Goal: Task Accomplishment & Management: Manage account settings

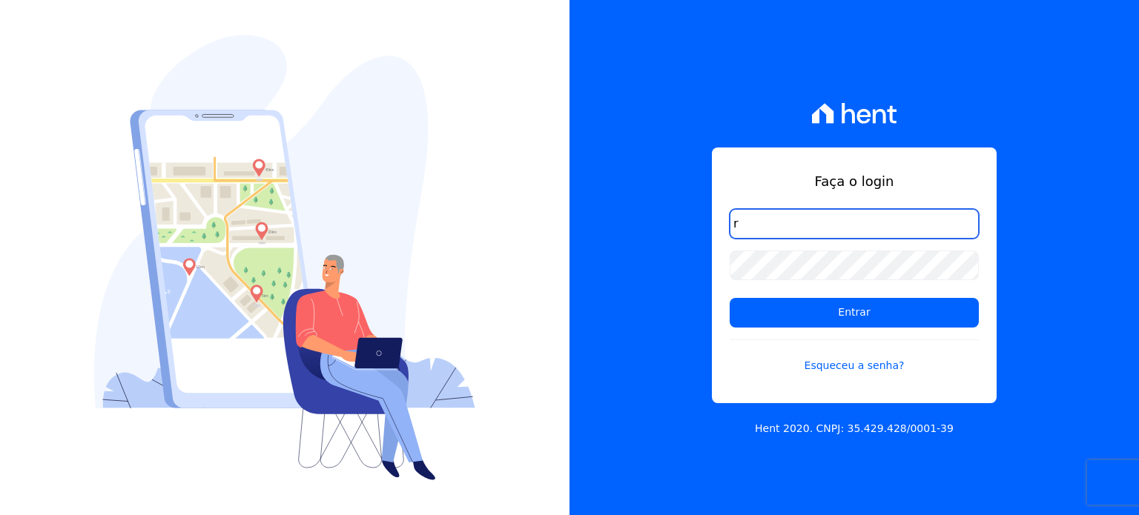
type input "ronaldo.trindade@vlbarros.com.br"
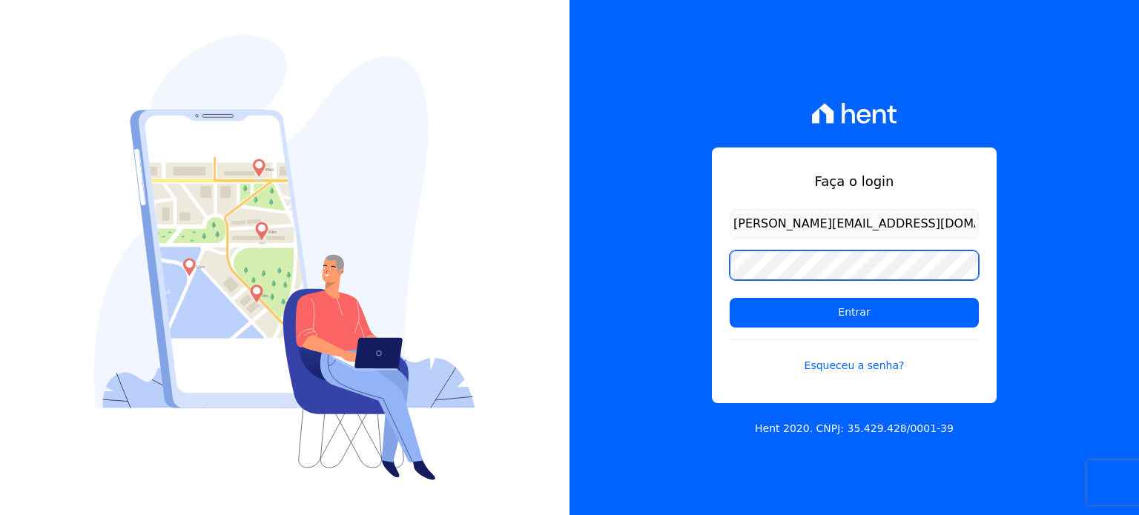
click at [729, 298] on input "Entrar" at bounding box center [853, 313] width 249 height 30
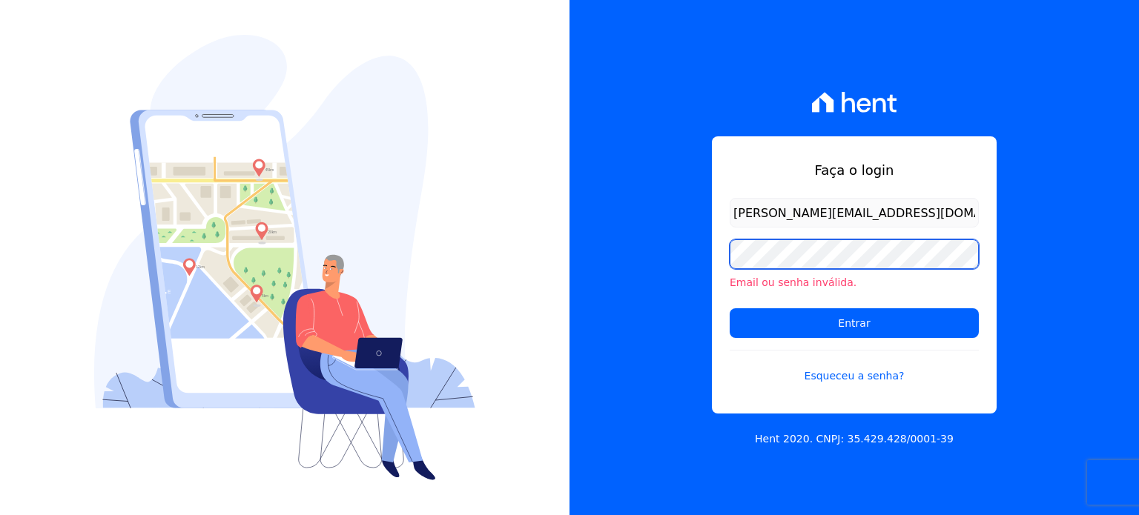
click at [729, 308] on input "Entrar" at bounding box center [853, 323] width 249 height 30
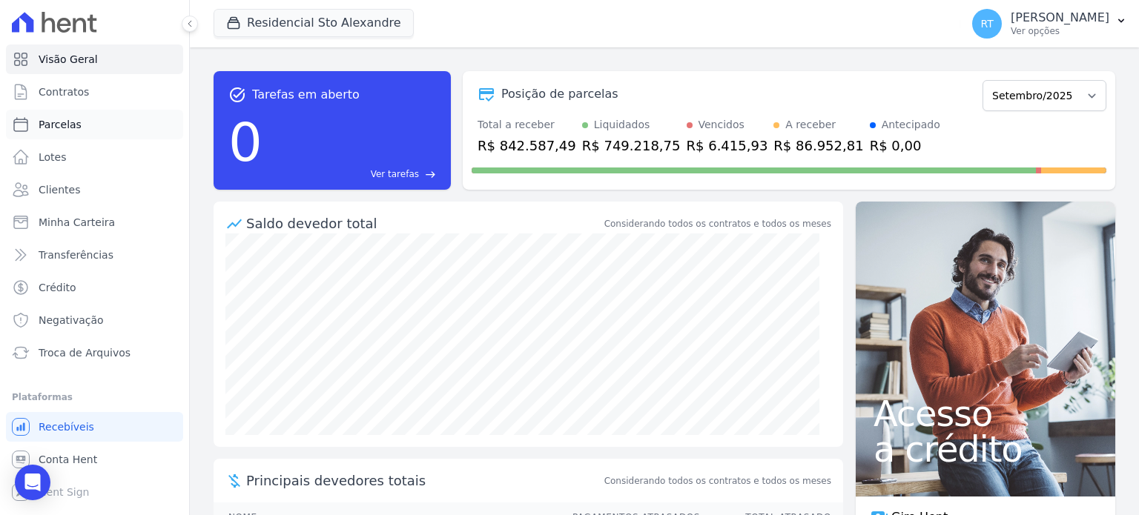
click at [76, 125] on link "Parcelas" at bounding box center [94, 125] width 177 height 30
select select
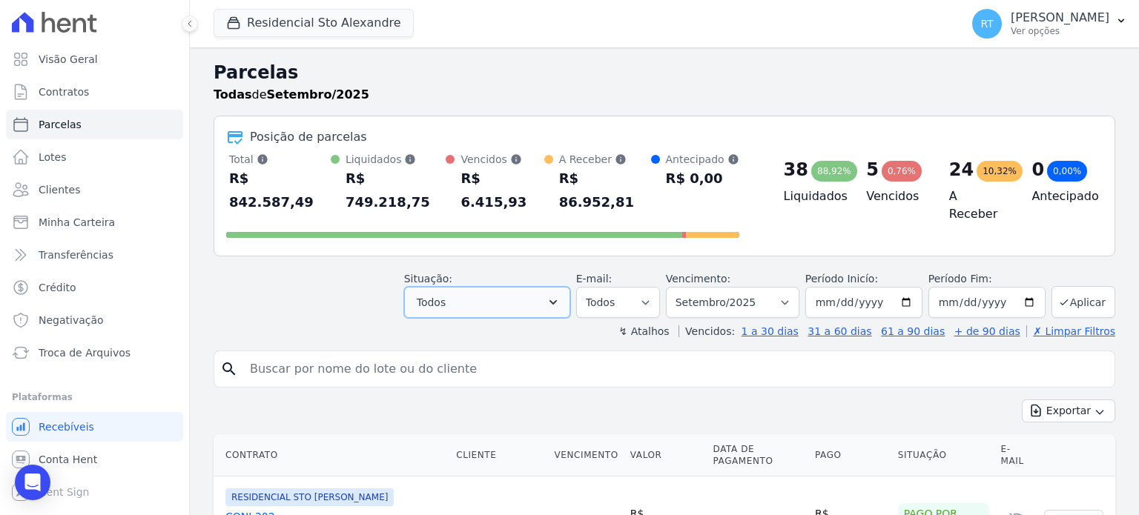
click at [557, 300] on icon "button" at bounding box center [552, 302] width 7 height 4
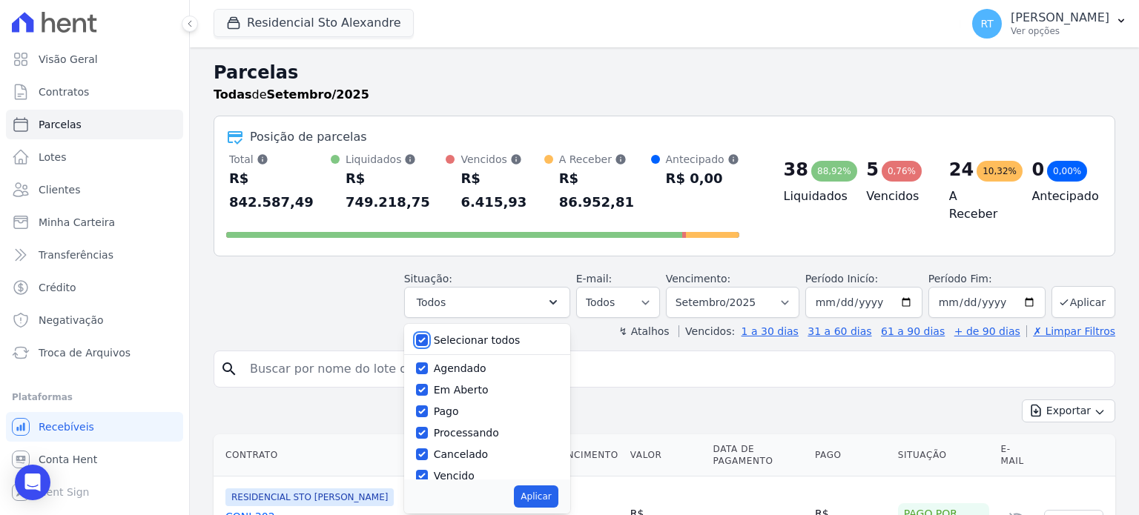
click at [428, 334] on input "Selecionar todos" at bounding box center [422, 340] width 12 height 12
checkbox input "false"
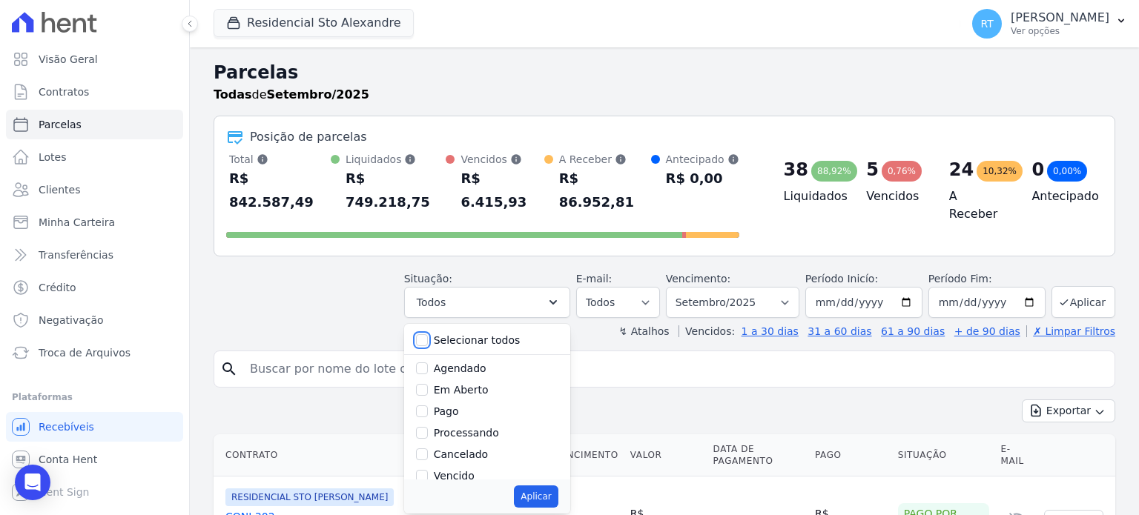
checkbox input "false"
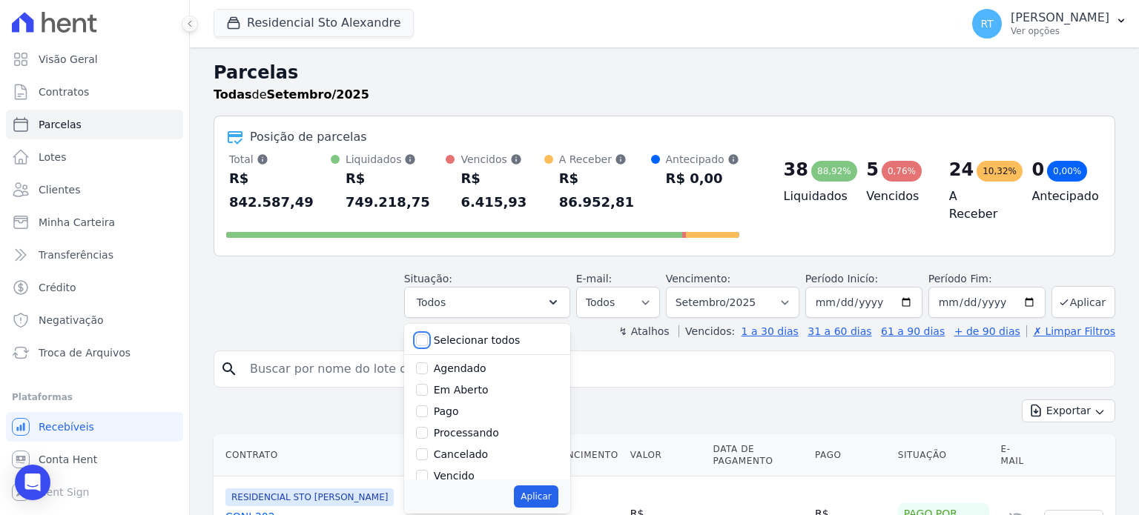
checkbox input "false"
click at [463, 422] on label "Vencido" at bounding box center [454, 428] width 41 height 12
click at [428, 422] on input "Vencido" at bounding box center [422, 428] width 12 height 12
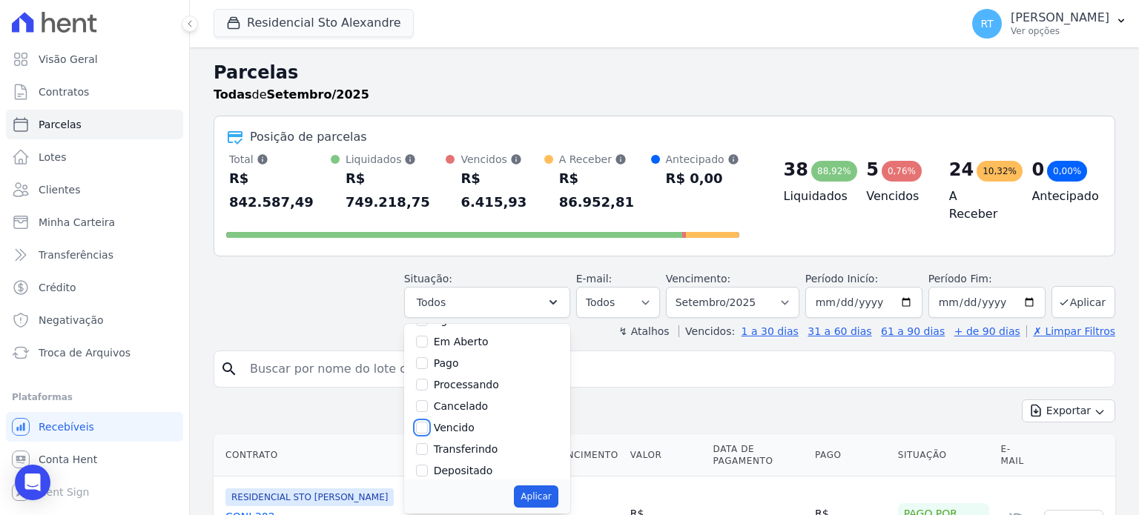
checkbox input "true"
click at [789, 287] on select "Filtrar por período ──────── Todos os meses Março/2020 Abril/2020 Maio/2020 Jun…" at bounding box center [732, 302] width 133 height 31
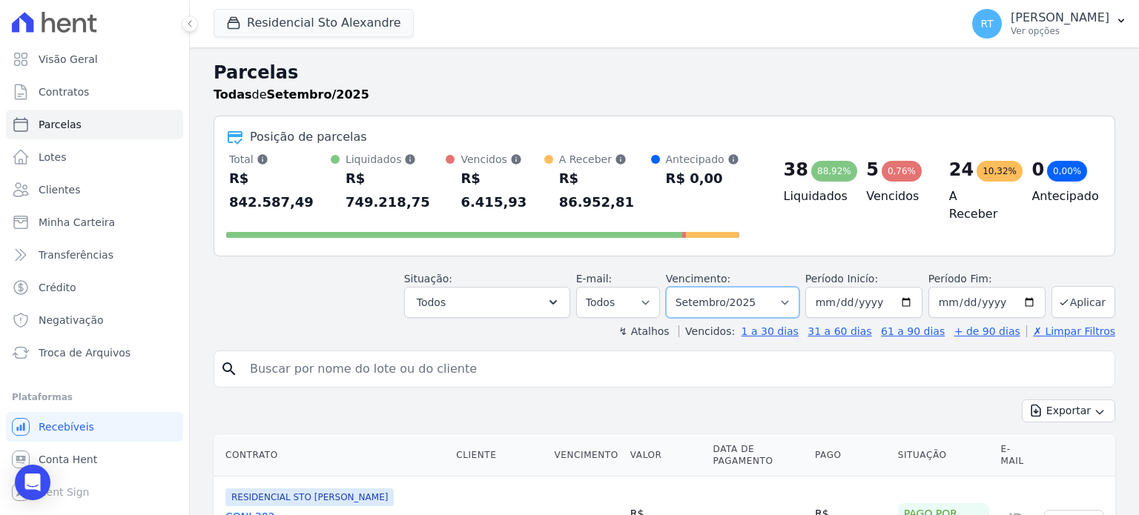
select select "all"
click at [678, 287] on select "Filtrar por período ──────── Todos os meses Março/2020 Abril/2020 Maio/2020 Jun…" at bounding box center [732, 302] width 133 height 31
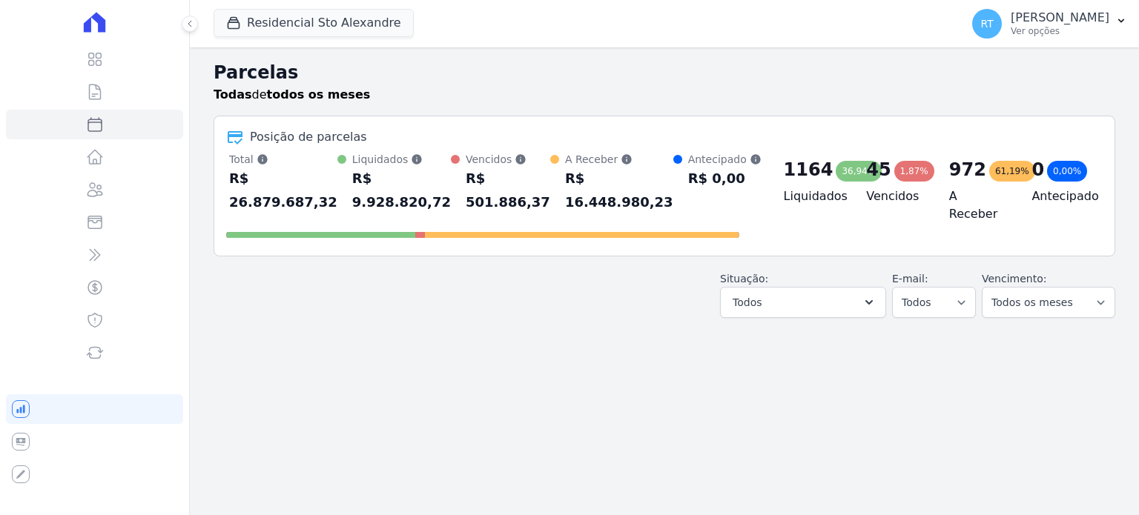
select select
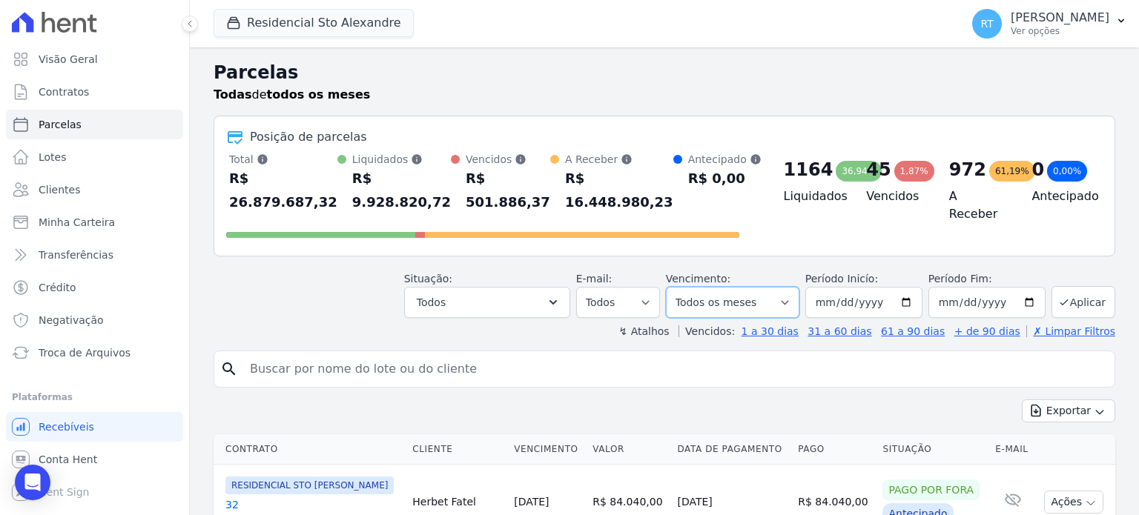
click at [787, 300] on select "Filtrar por período ──────── Todos os meses Março/2020 Abril/2020 Maio/2020 Jun…" at bounding box center [732, 302] width 133 height 31
click at [789, 300] on select "Filtrar por período ──────── Todos os meses Março/2020 Abril/2020 Maio/2020 Jun…" at bounding box center [732, 302] width 133 height 31
select select "date_range_filter"
click at [678, 287] on select "Filtrar por período ──────── Todos os meses Março/2020 Abril/2020 Maio/2020 Jun…" at bounding box center [732, 302] width 133 height 31
click at [904, 305] on input "2020-02-17" at bounding box center [863, 302] width 117 height 31
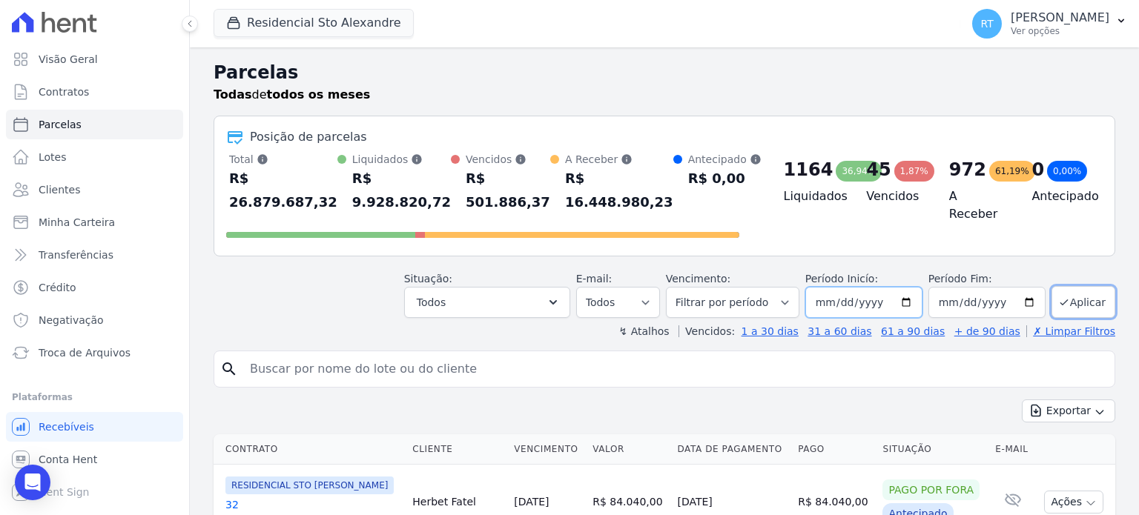
type input "2025-04-01"
click at [1081, 297] on button "Aplicar" at bounding box center [1083, 302] width 64 height 32
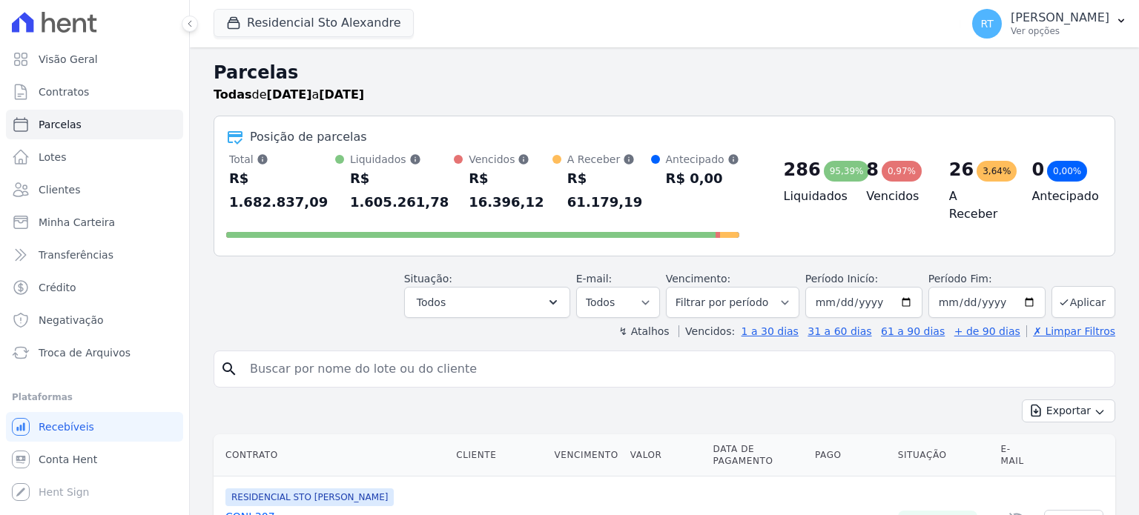
select select
click at [847, 71] on h2 "Parcelas" at bounding box center [664, 72] width 901 height 27
click at [901, 287] on input "2025-04-01" at bounding box center [863, 302] width 117 height 31
type input "[DATE]"
click at [1017, 287] on input "[DATE]" at bounding box center [986, 302] width 117 height 31
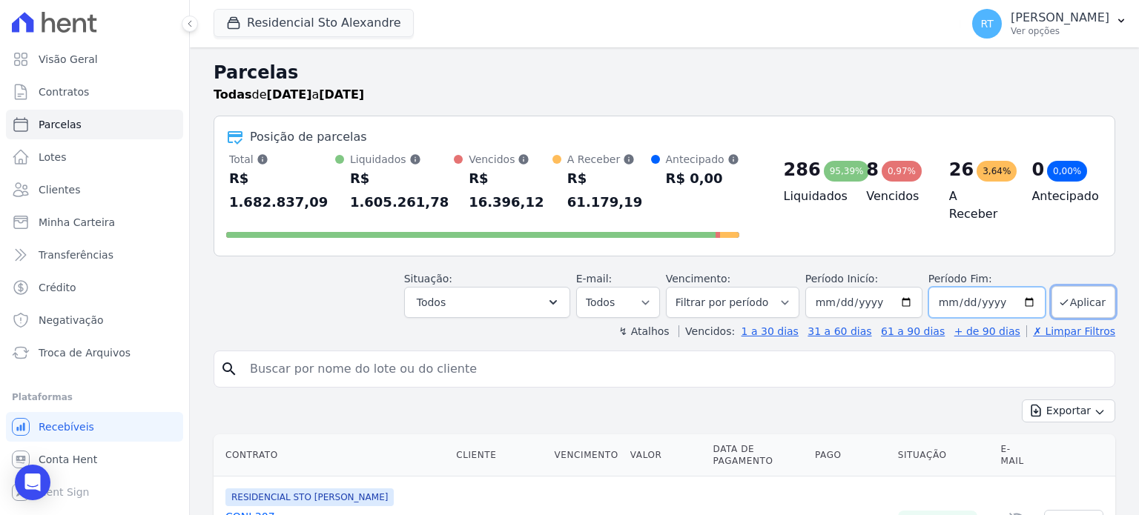
type input "[DATE]"
click at [1069, 286] on button "Aplicar" at bounding box center [1083, 302] width 64 height 32
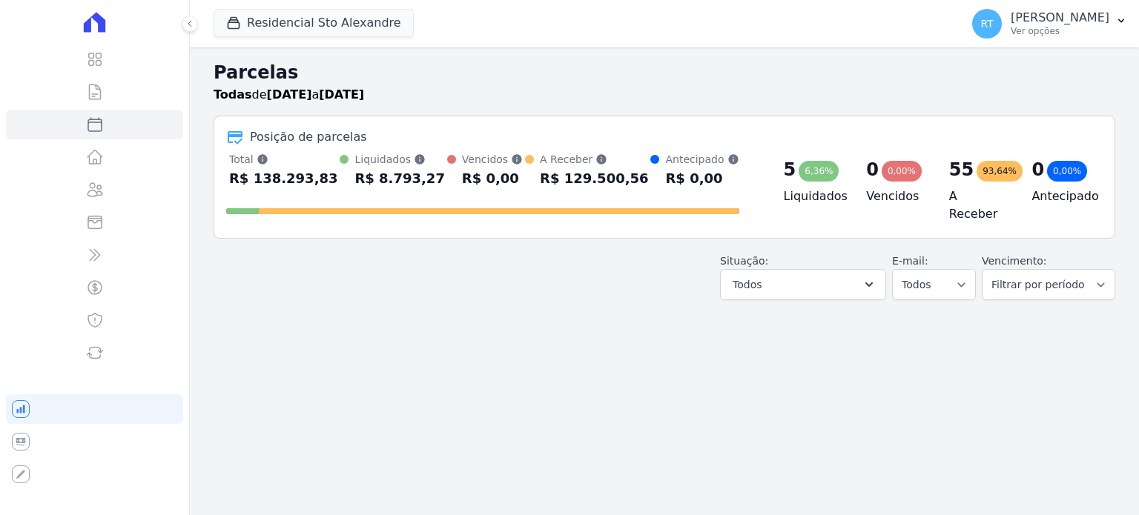
select select
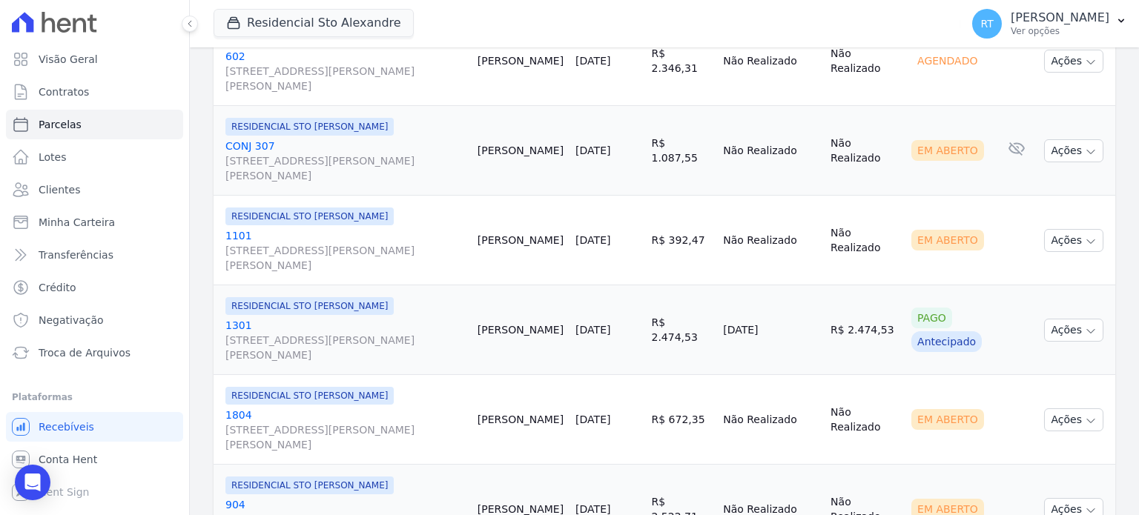
scroll to position [445, 0]
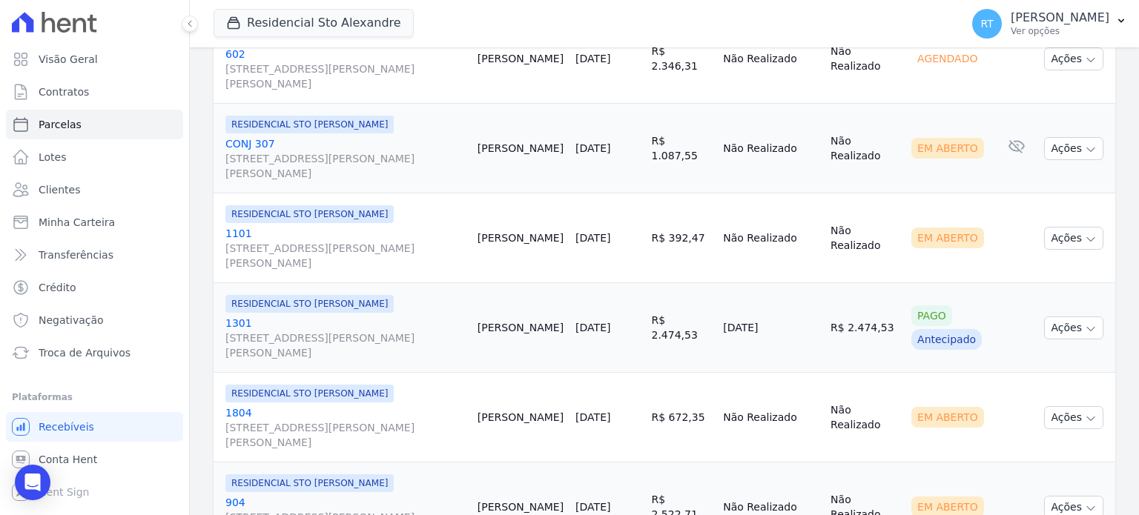
drag, startPoint x: 485, startPoint y: 314, endPoint x: 998, endPoint y: 334, distance: 513.4
click at [998, 334] on tr "RESIDENCIAL STO [PERSON_NAME] 1301 [STREET_ADDRESS][PERSON_NAME][PERSON_NAME] […" at bounding box center [664, 328] width 901 height 90
click at [1004, 347] on td "Cliente sem endereço de e-mail" at bounding box center [1016, 328] width 44 height 90
click at [838, 355] on td "R$ 2.474,53" at bounding box center [864, 328] width 81 height 90
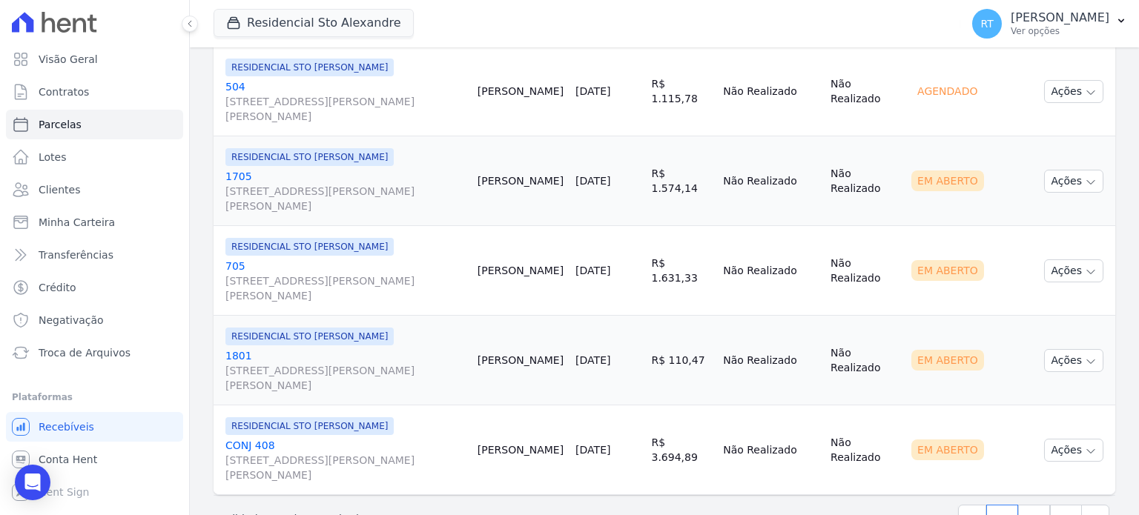
scroll to position [2239, 0]
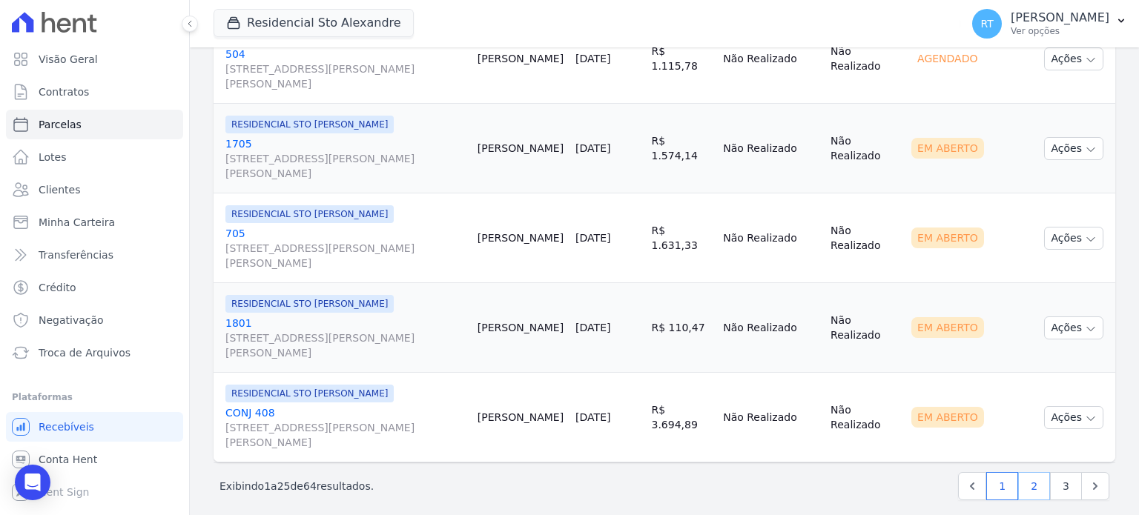
click at [1023, 480] on link "2" at bounding box center [1034, 486] width 32 height 28
select select
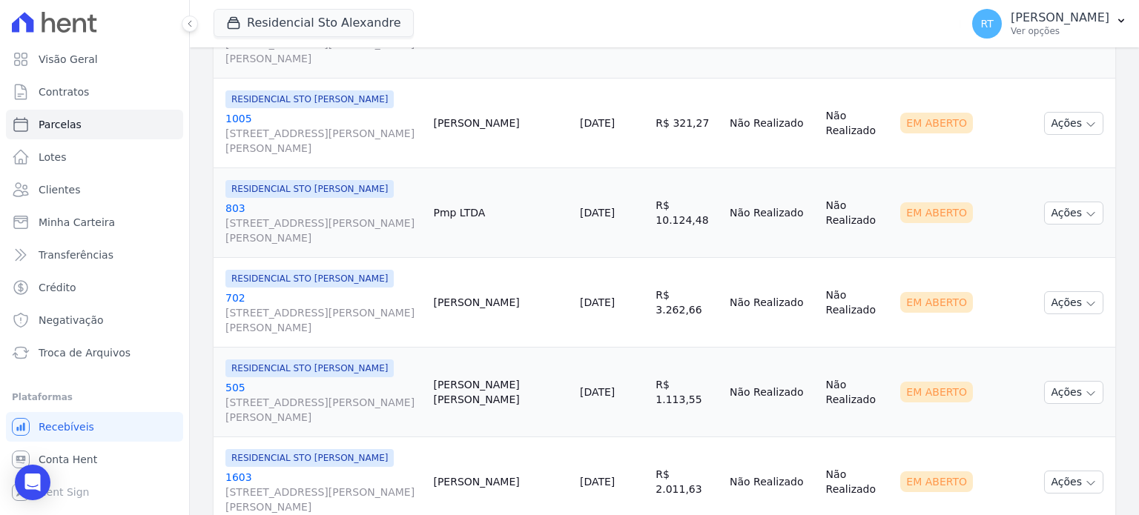
scroll to position [741, 0]
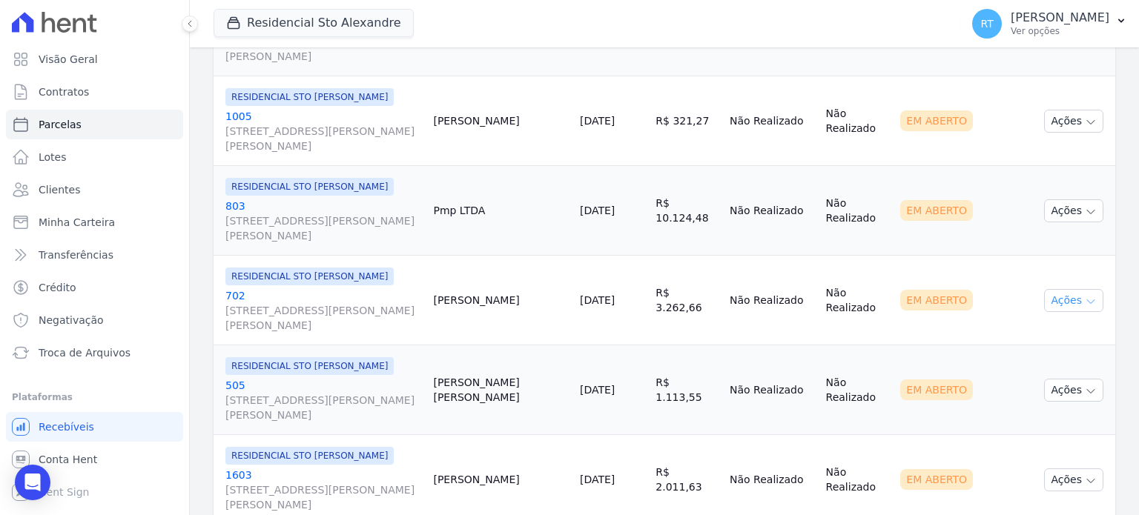
click at [1085, 296] on icon "button" at bounding box center [1091, 302] width 12 height 12
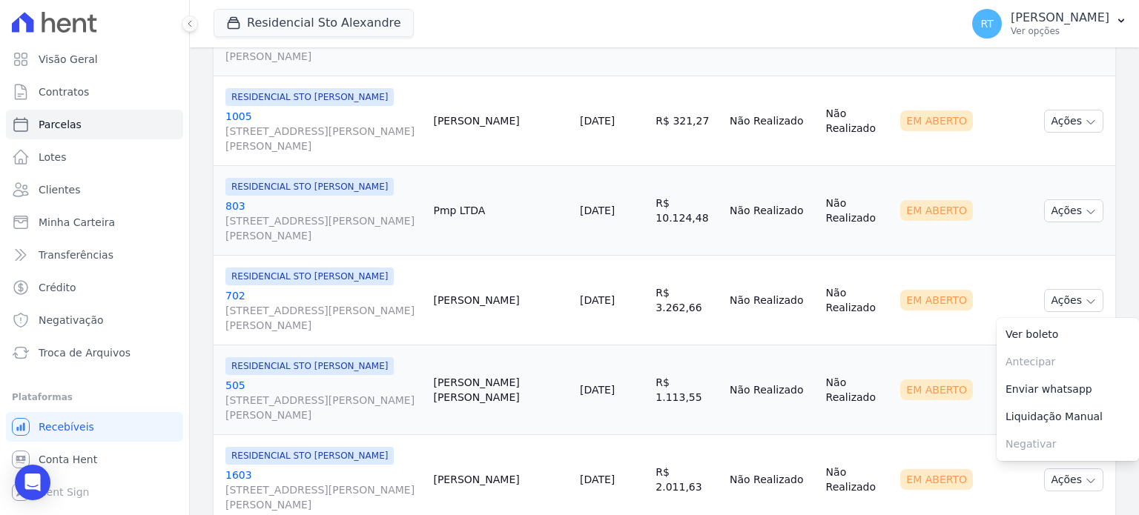
click at [724, 256] on td "Não Realizado" at bounding box center [772, 301] width 96 height 90
click at [594, 294] on link "20/10/2025" at bounding box center [597, 300] width 35 height 12
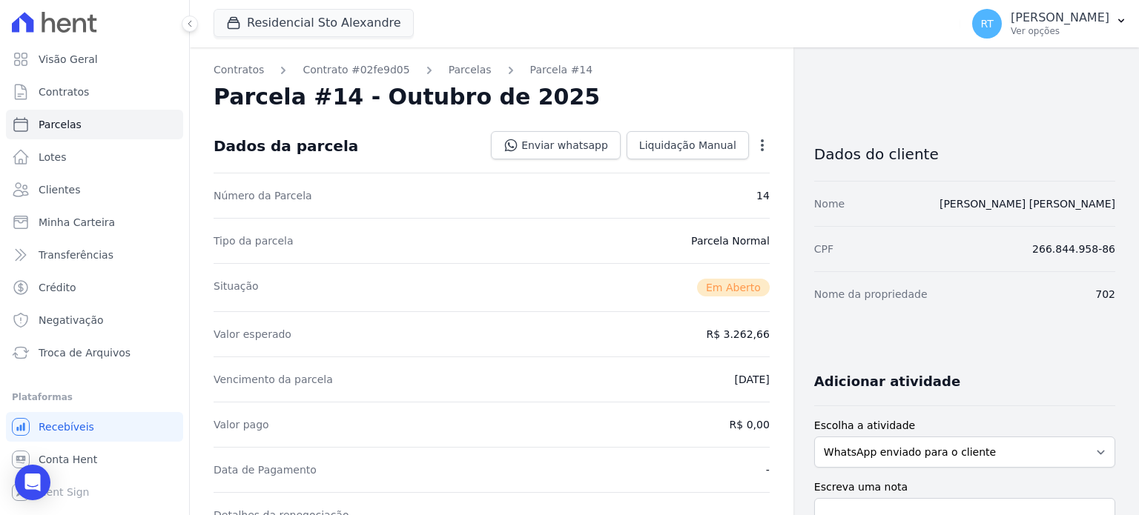
click at [756, 145] on icon "button" at bounding box center [762, 145] width 15 height 15
click at [685, 192] on link "Cancelar Cobrança" at bounding box center [698, 192] width 130 height 27
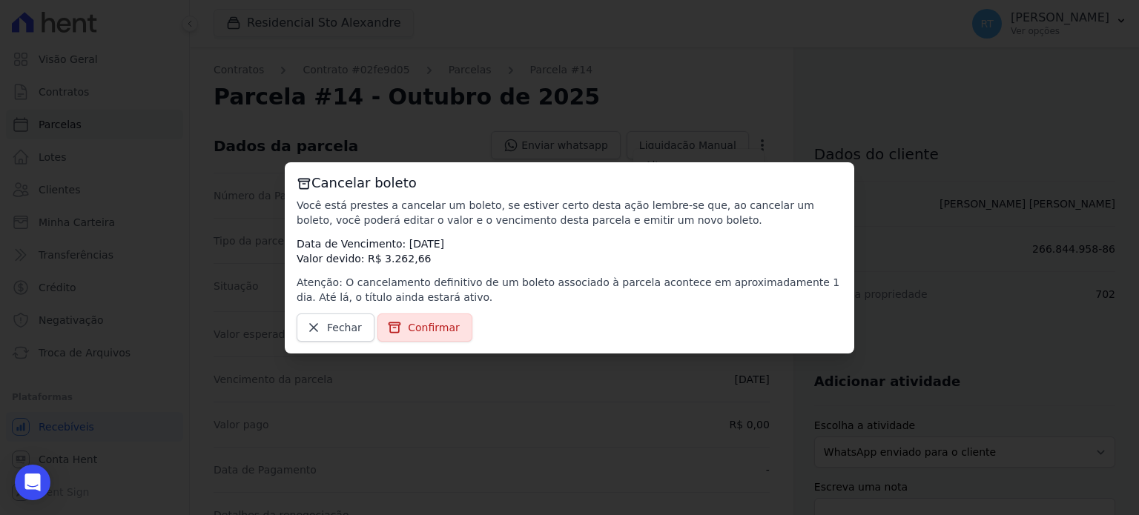
drag, startPoint x: 439, startPoint y: 281, endPoint x: 798, endPoint y: 292, distance: 359.0
click at [798, 292] on p "Atenção: O cancelamento definitivo de um boleto associado à parcela acontece em…" at bounding box center [570, 290] width 546 height 30
click at [578, 245] on p "Data de Vencimento: 20/10/2025 Valor devido: R$ 3.262,66" at bounding box center [570, 251] width 546 height 30
click at [436, 325] on span "Confirmar" at bounding box center [434, 327] width 52 height 15
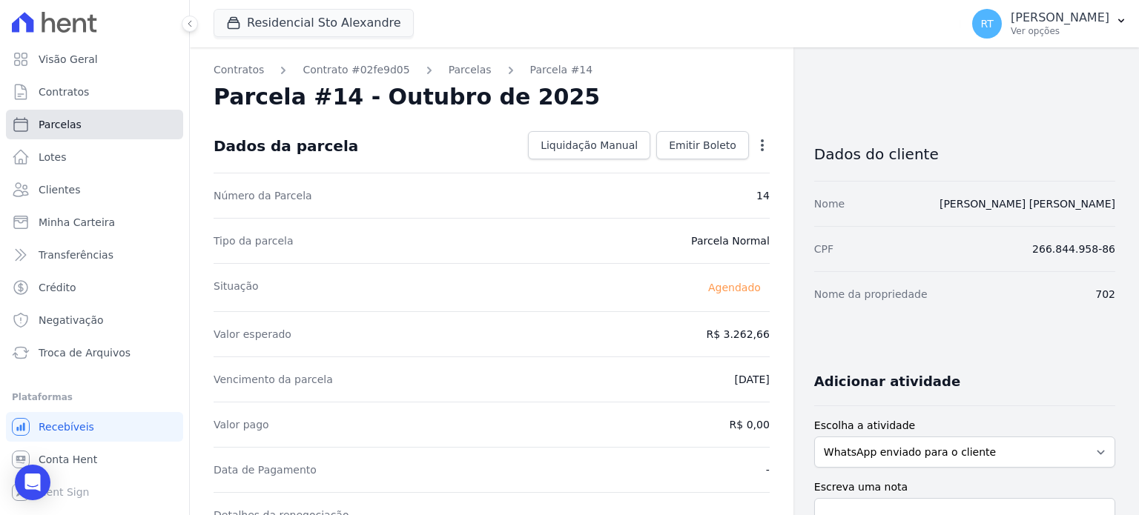
click at [59, 127] on span "Parcelas" at bounding box center [60, 124] width 43 height 15
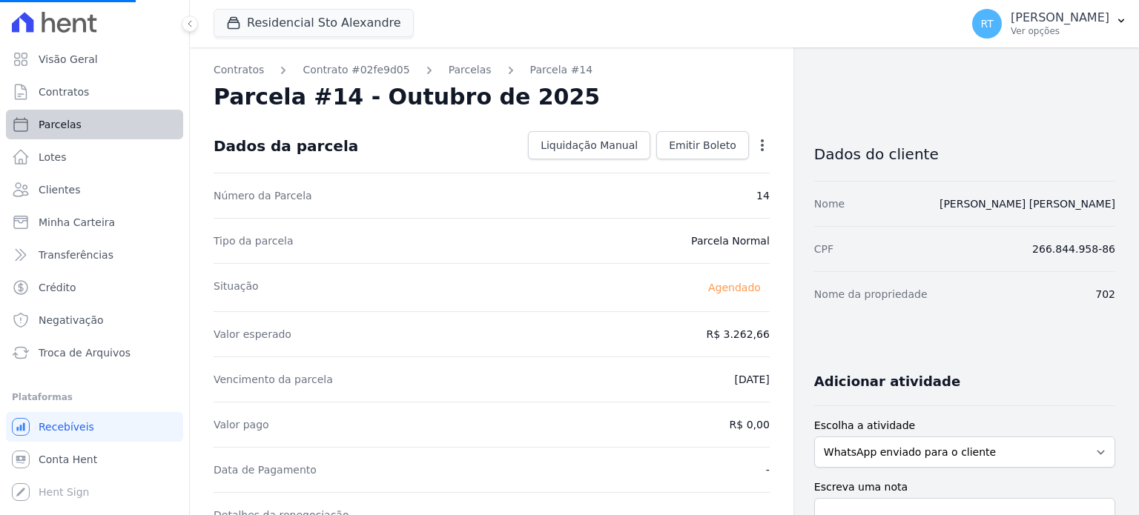
select select
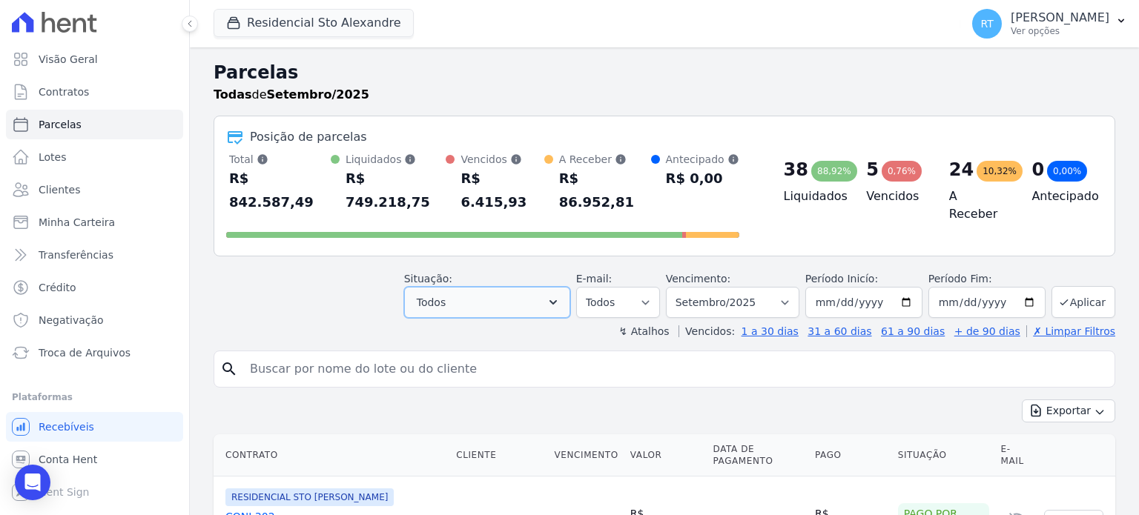
click at [560, 295] on icon "button" at bounding box center [553, 302] width 15 height 15
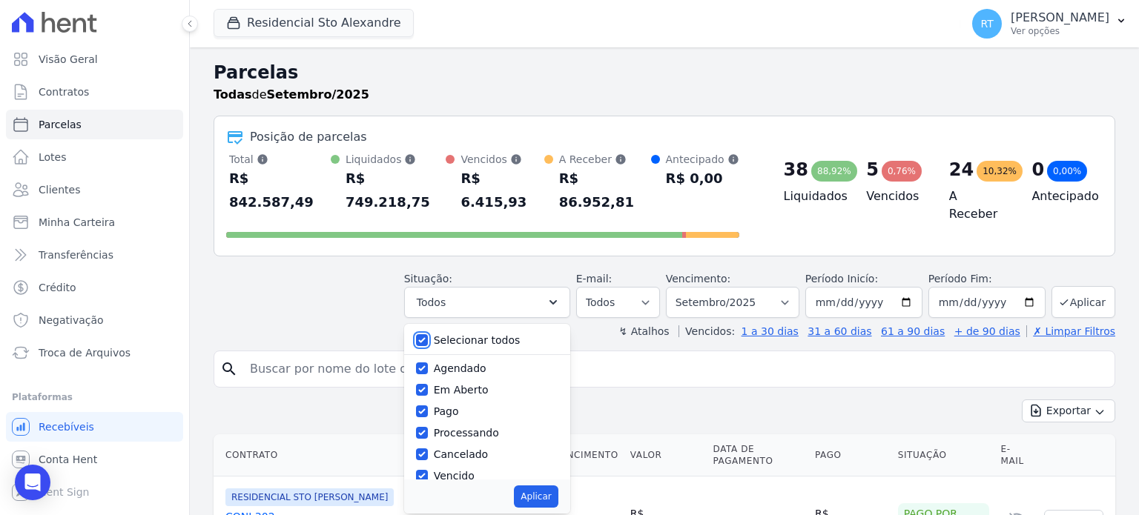
click at [428, 334] on input "Selecionar todos" at bounding box center [422, 340] width 12 height 12
checkbox input "false"
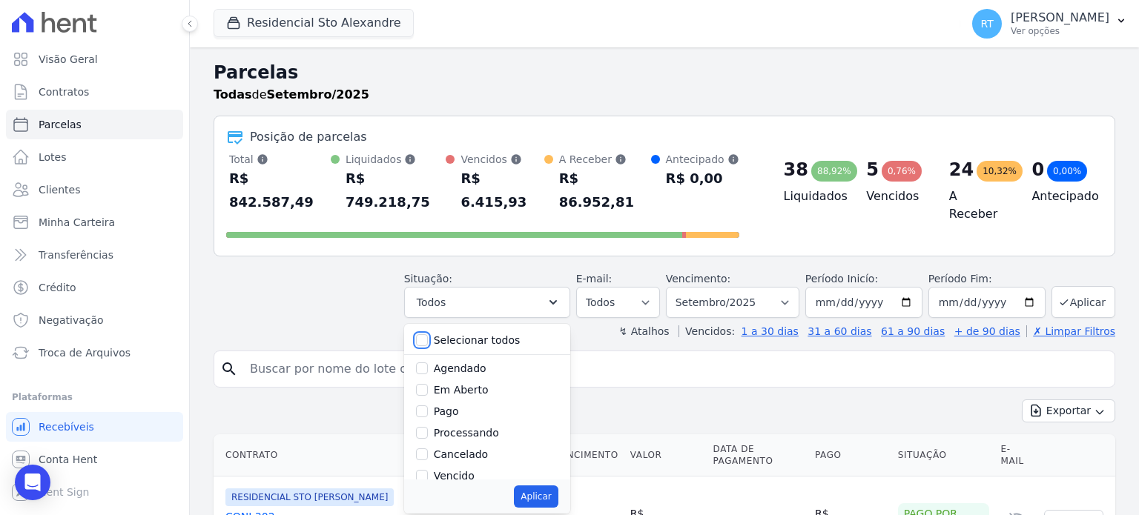
checkbox input "false"
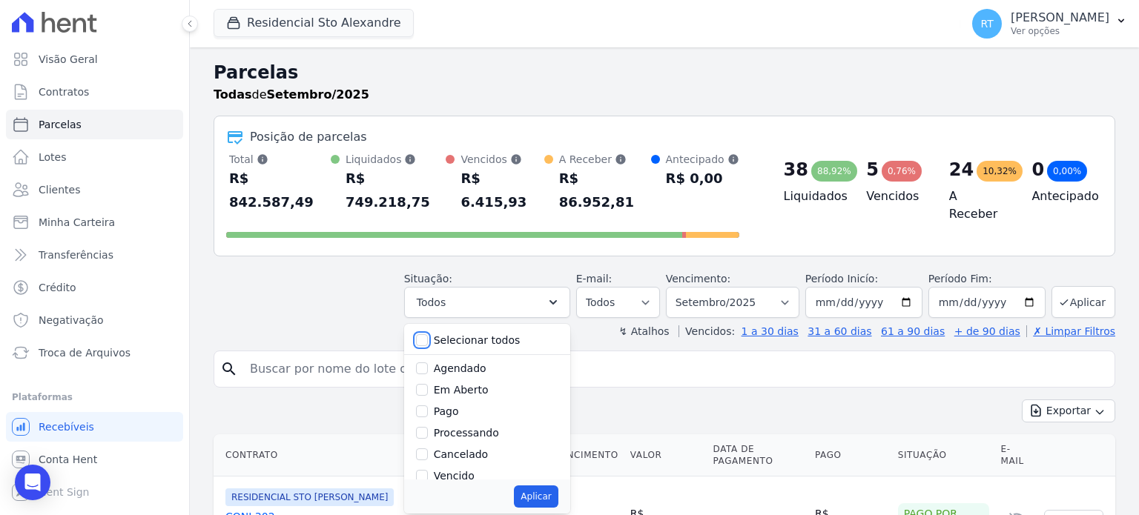
checkbox input "false"
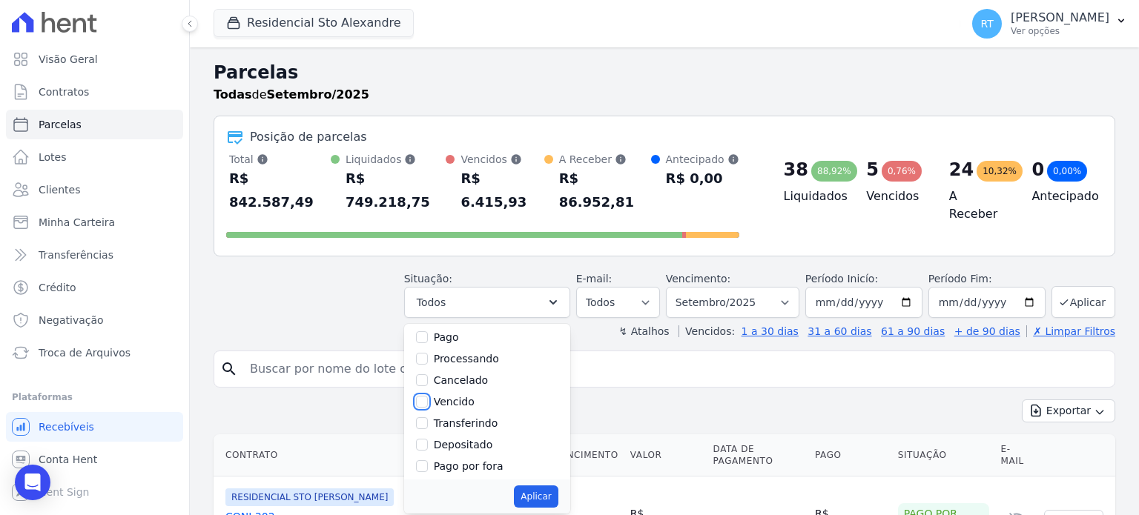
click at [428, 396] on input "Vencido" at bounding box center [422, 402] width 12 height 12
checkbox input "true"
click at [554, 486] on button "Aplicar" at bounding box center [536, 497] width 44 height 22
select select "overdue"
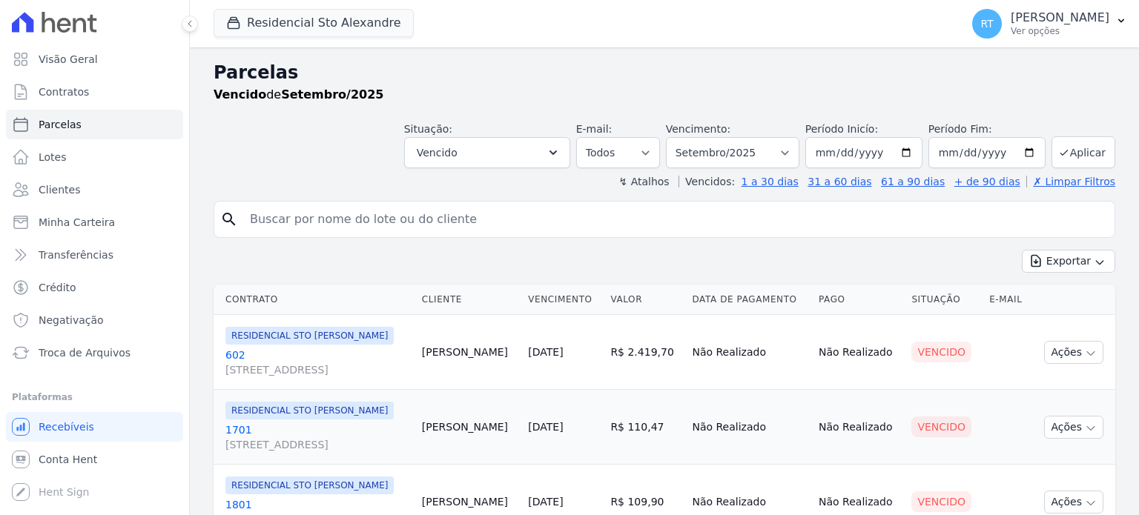
select select
click at [786, 149] on select "Filtrar por período ──────── Todos os meses Março/2020 Abril/2020 Maio/2020 Jun…" at bounding box center [732, 152] width 133 height 31
select select "04/2025"
click at [678, 137] on select "Filtrar por período ──────── Todos os meses Março/2020 Abril/2020 Maio/2020 Jun…" at bounding box center [732, 152] width 133 height 31
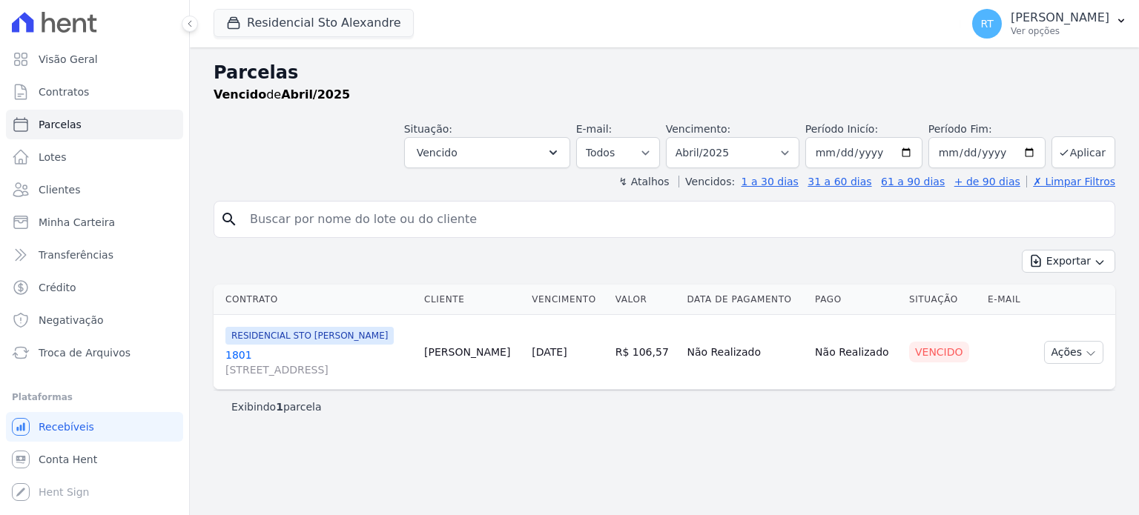
select select
click at [799, 150] on select "Filtrar por período ──────── Todos os meses Março/2020 Abril/2020 Maio/2020 Jun…" at bounding box center [732, 152] width 133 height 31
select select "date_range_filter"
click at [689, 137] on select "Filtrar por período ──────── Todos os meses Março/2020 Abril/2020 Maio/2020 Jun…" at bounding box center [732, 152] width 133 height 31
click at [1035, 150] on input "[DATE]" at bounding box center [986, 152] width 117 height 31
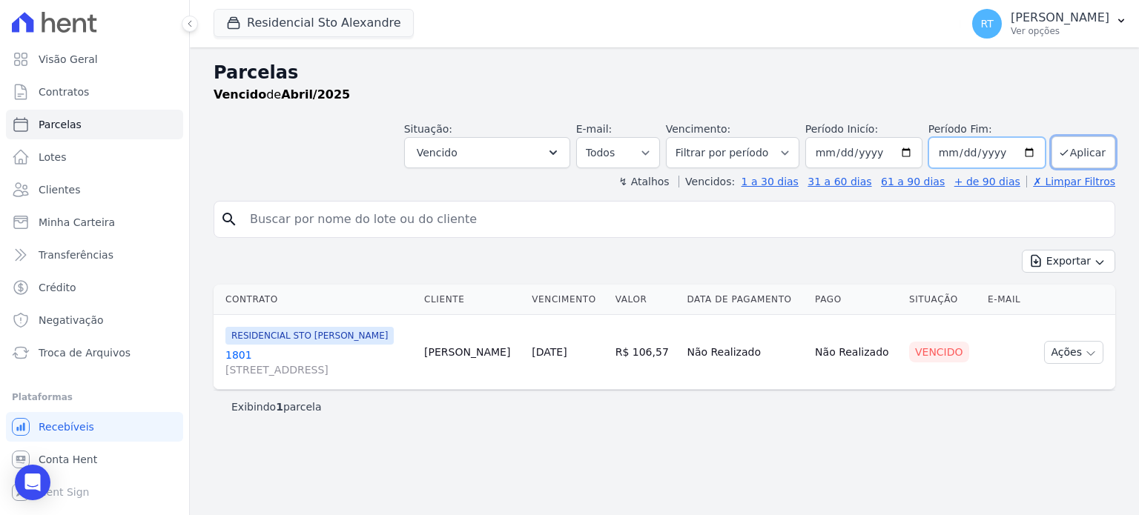
type input "[DATE]"
click at [1076, 150] on button "Aplicar" at bounding box center [1083, 152] width 64 height 32
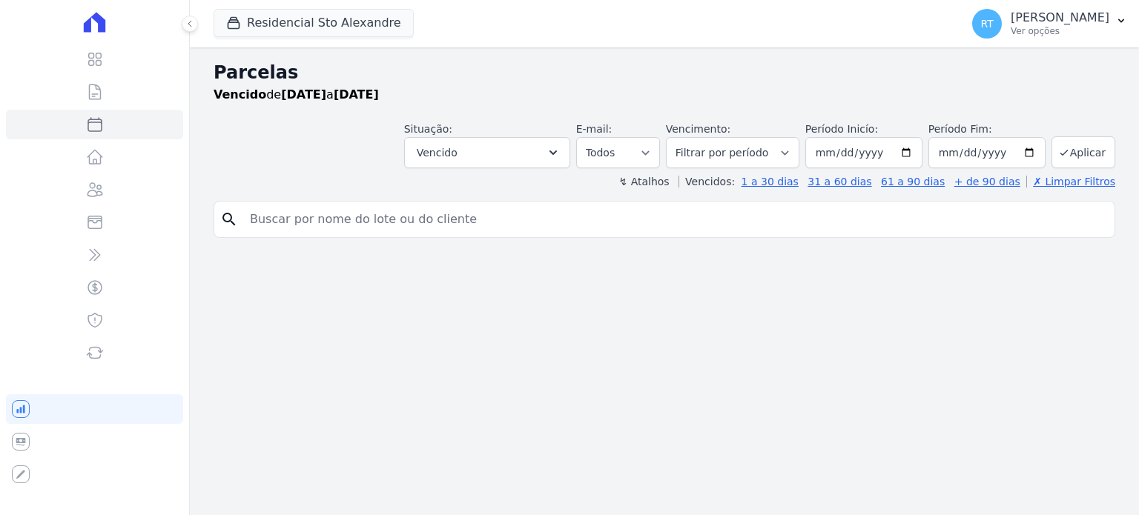
select select
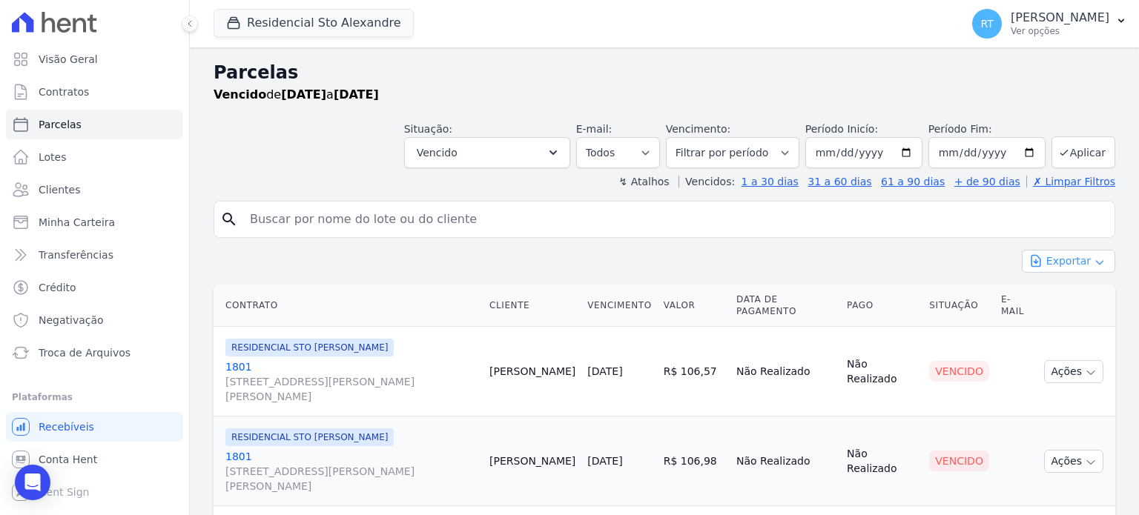
click at [1063, 260] on button "Exportar" at bounding box center [1068, 261] width 93 height 23
click at [1062, 295] on span "Exportar PDF" at bounding box center [1067, 296] width 78 height 15
